Goal: Communication & Community: Answer question/provide support

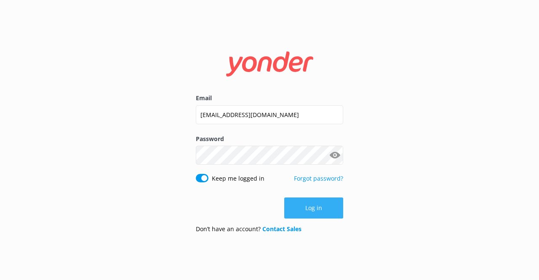
click at [322, 215] on div "Log in" at bounding box center [269, 207] width 147 height 21
click at [314, 206] on button "Log in" at bounding box center [313, 207] width 59 height 21
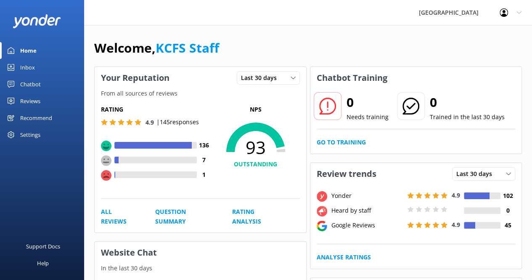
click at [26, 98] on div "Reviews" at bounding box center [30, 101] width 20 height 17
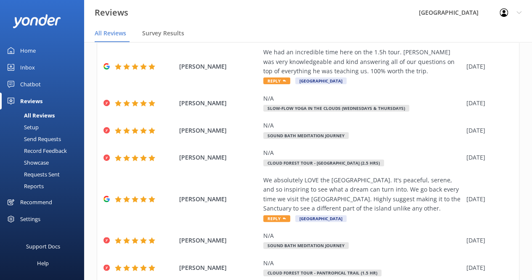
scroll to position [202, 0]
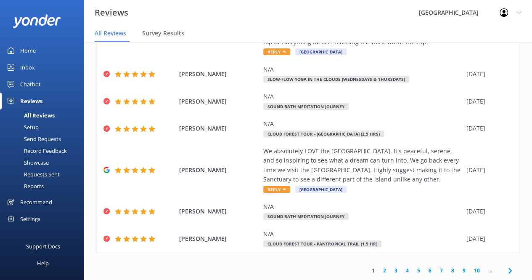
click at [379, 270] on link "2" at bounding box center [384, 270] width 11 height 8
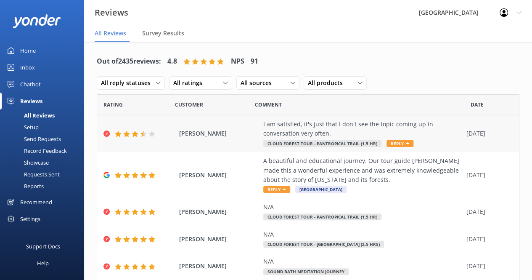
click at [327, 135] on div "I am satisfied, it's just that I don't see the topic coming up in conversation …" at bounding box center [362, 129] width 199 height 19
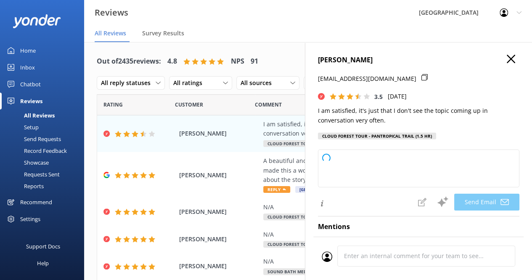
type textarea "Hi [PERSON_NAME], thank you for your feedback and for giving us a try! We're gl…"
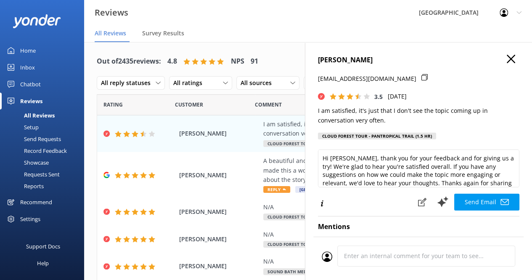
click at [507, 59] on use "button" at bounding box center [511, 59] width 8 height 8
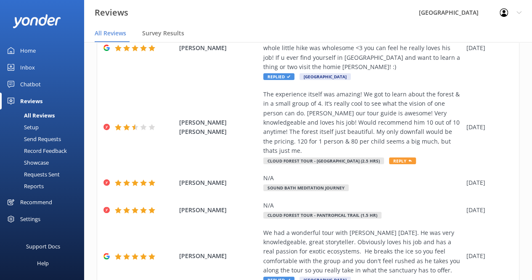
scroll to position [295, 0]
